Goal: Check status: Check status

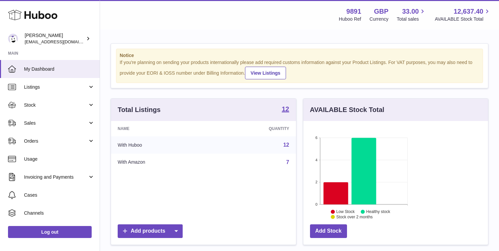
scroll to position [104, 121]
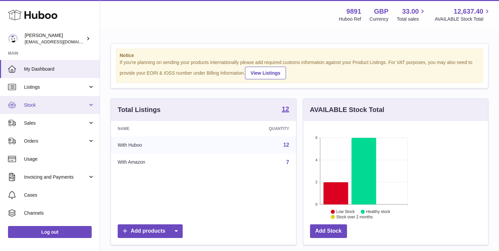
click at [47, 102] on span "Stock" at bounding box center [56, 105] width 64 height 6
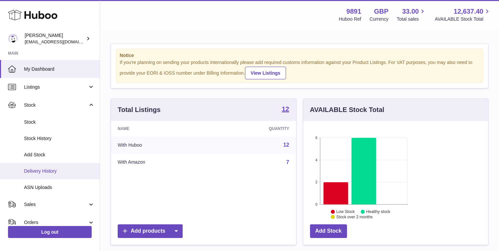
click at [51, 170] on span "Delivery History" at bounding box center [59, 171] width 71 height 6
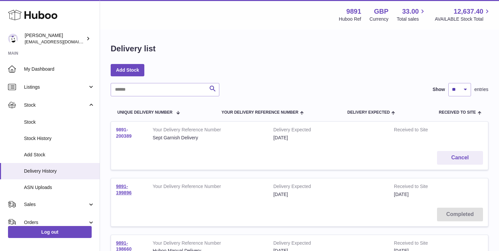
click at [132, 139] on link "9891-200389" at bounding box center [124, 133] width 16 height 12
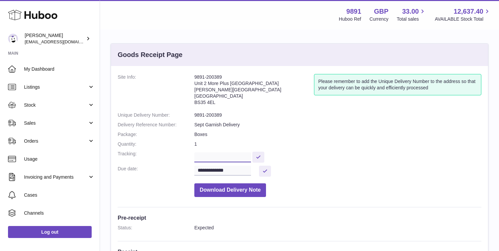
click at [214, 159] on input "text" at bounding box center [222, 157] width 57 height 10
type input "**********"
click at [263, 157] on button at bounding box center [258, 157] width 12 height 11
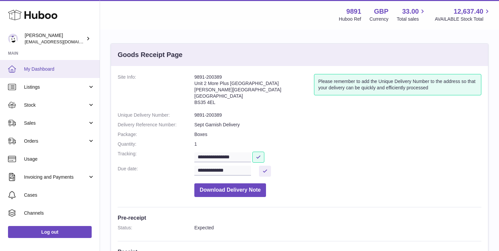
click at [52, 69] on span "My Dashboard" at bounding box center [59, 69] width 71 height 6
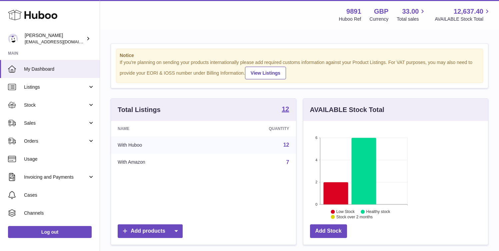
scroll to position [104, 121]
click at [52, 123] on span "Sales" at bounding box center [56, 123] width 64 height 6
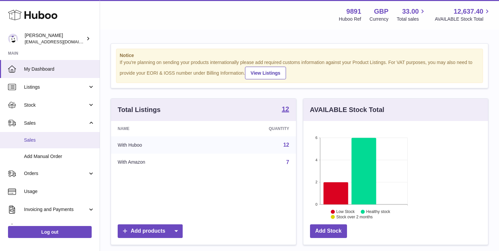
click at [55, 138] on span "Sales" at bounding box center [59, 140] width 71 height 6
